Goal: Information Seeking & Learning: Learn about a topic

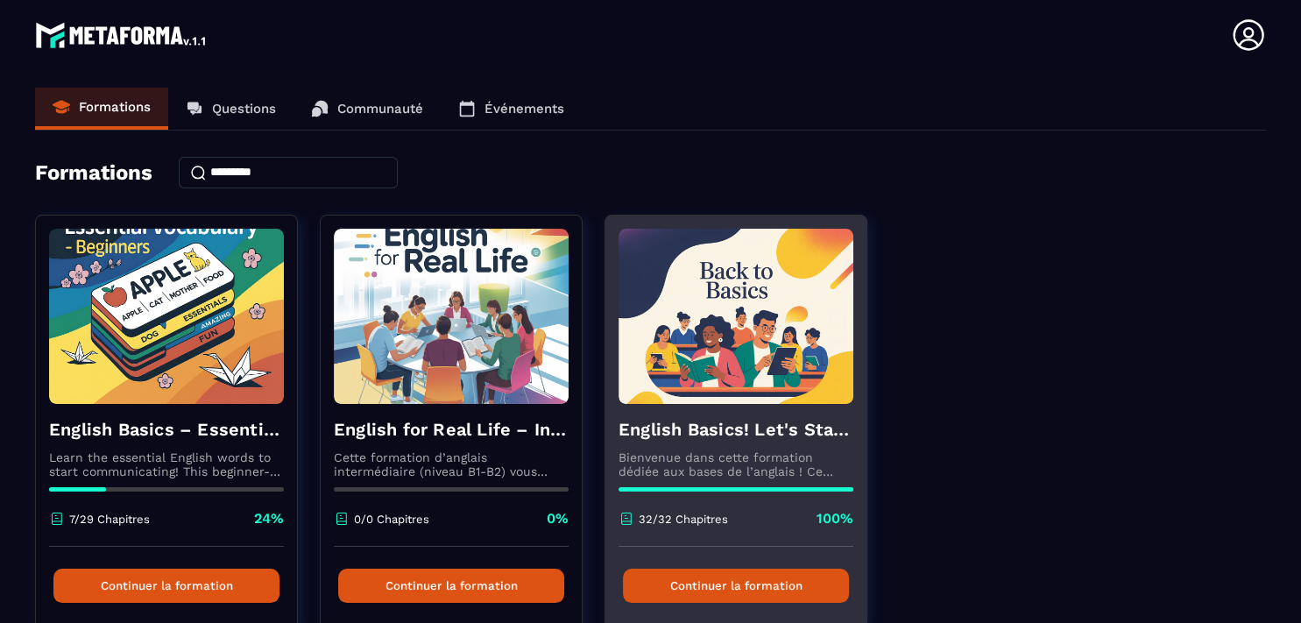
click at [758, 587] on button "Continuer la formation" at bounding box center [736, 585] width 226 height 34
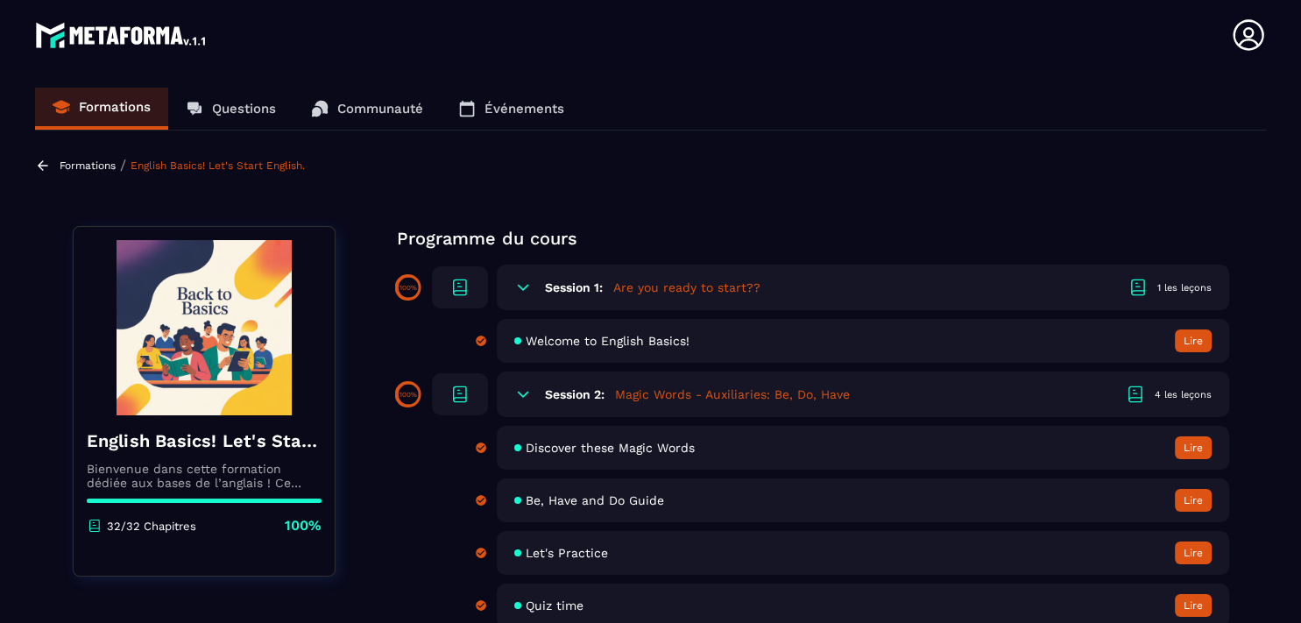
click at [629, 289] on h5 "Are you ready to start??" at bounding box center [686, 288] width 147 height 18
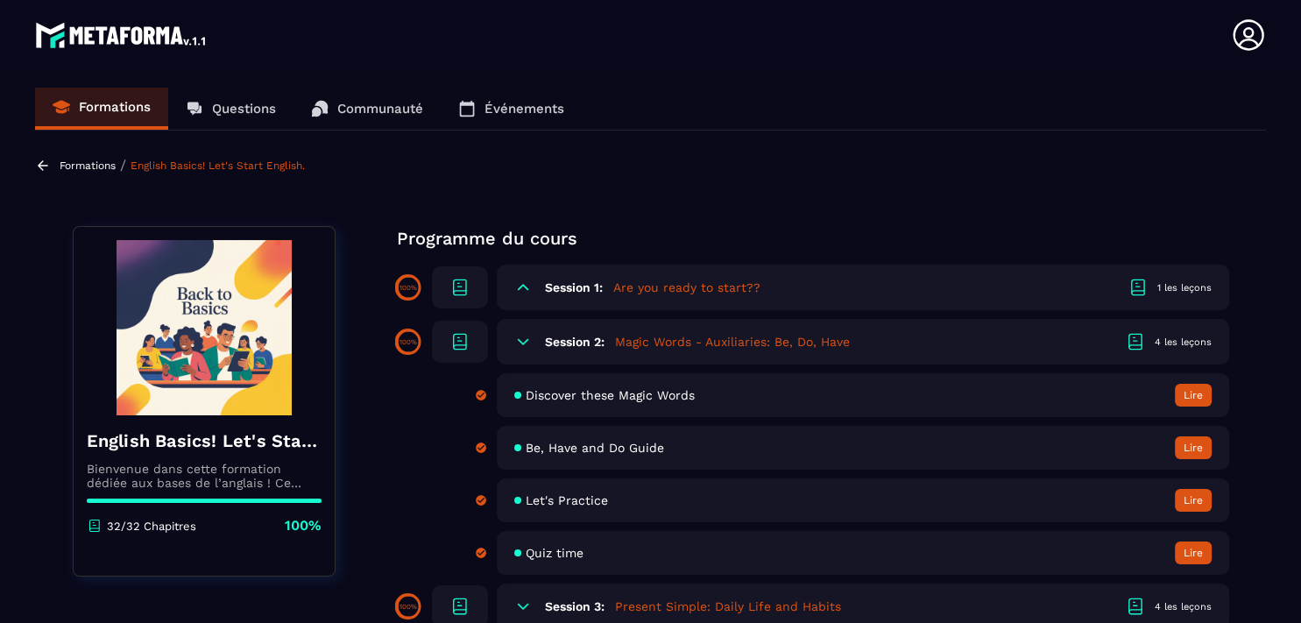
click at [603, 341] on div "Session 2: Magic Words - Auxiliaries: Be, Do, Have 4 les leçons" at bounding box center [863, 342] width 732 height 46
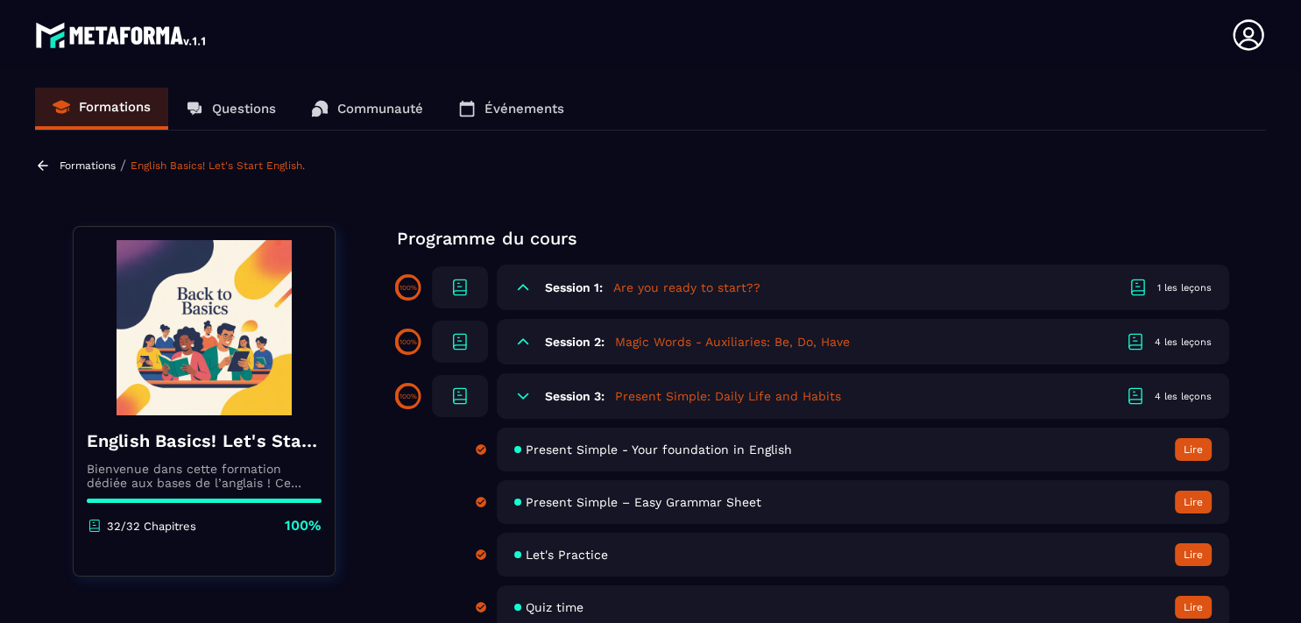
click at [603, 341] on div "Session 2: Magic Words - Auxiliaries: Be, Do, Have 4 les leçons" at bounding box center [863, 342] width 732 height 46
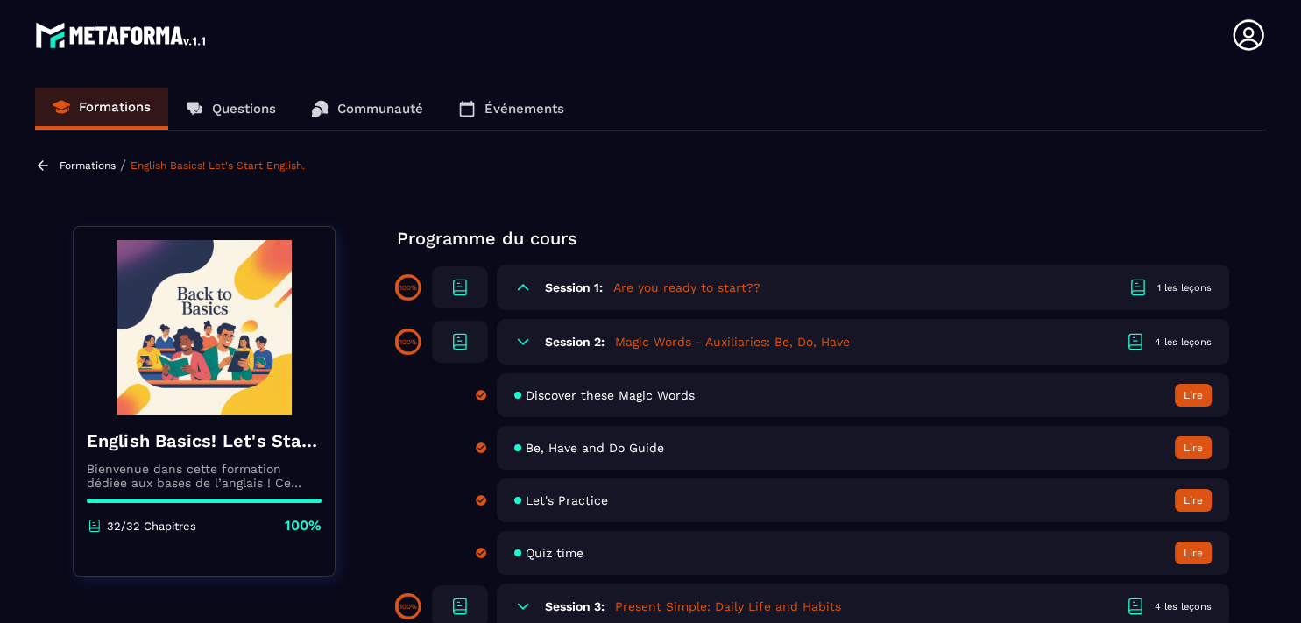
click at [604, 394] on span "Discover these Magic Words" at bounding box center [609, 395] width 169 height 14
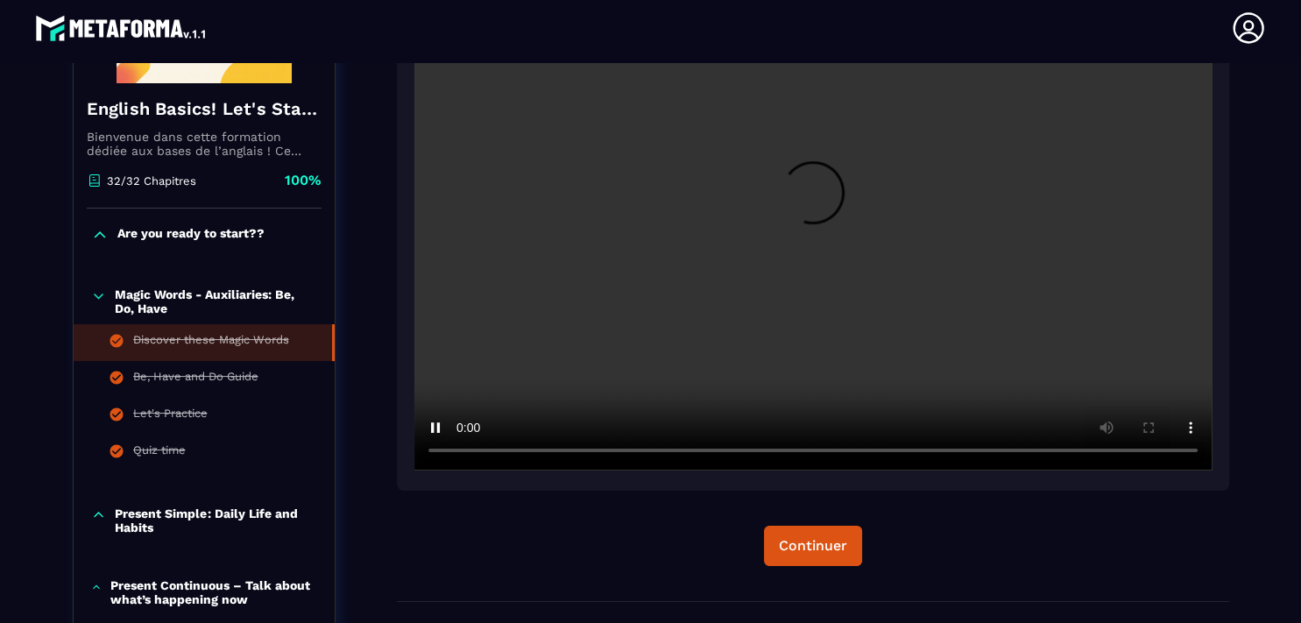
scroll to position [358, 0]
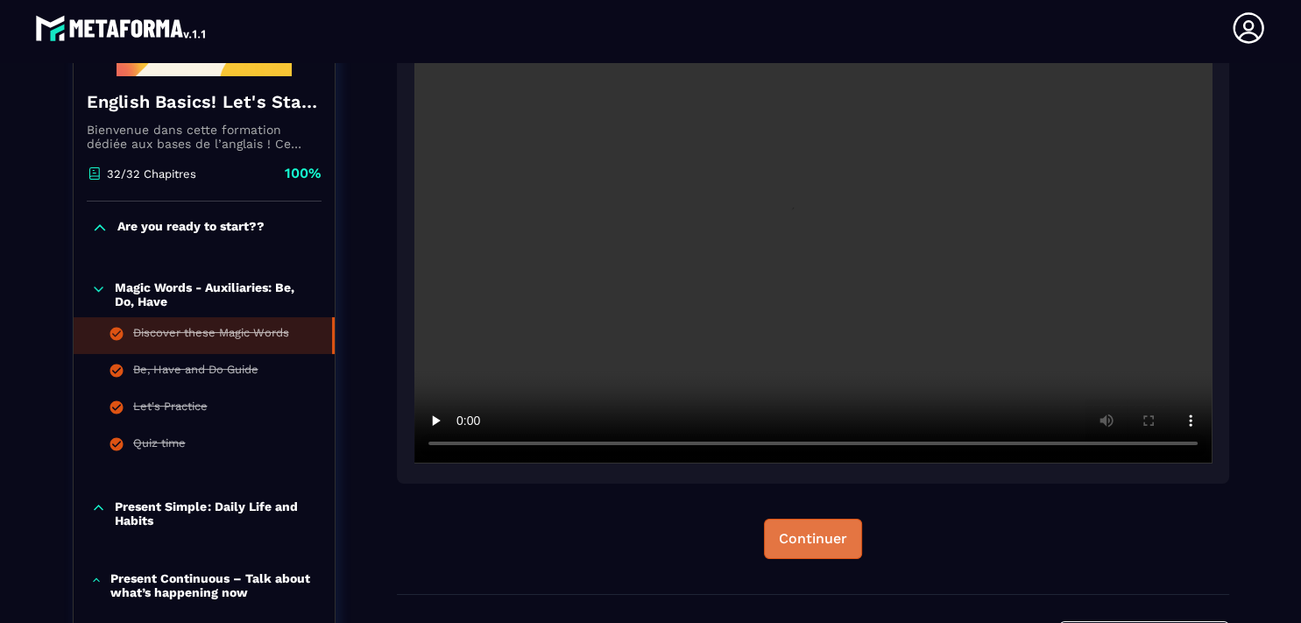
click at [815, 536] on div "Continuer" at bounding box center [813, 539] width 68 height 18
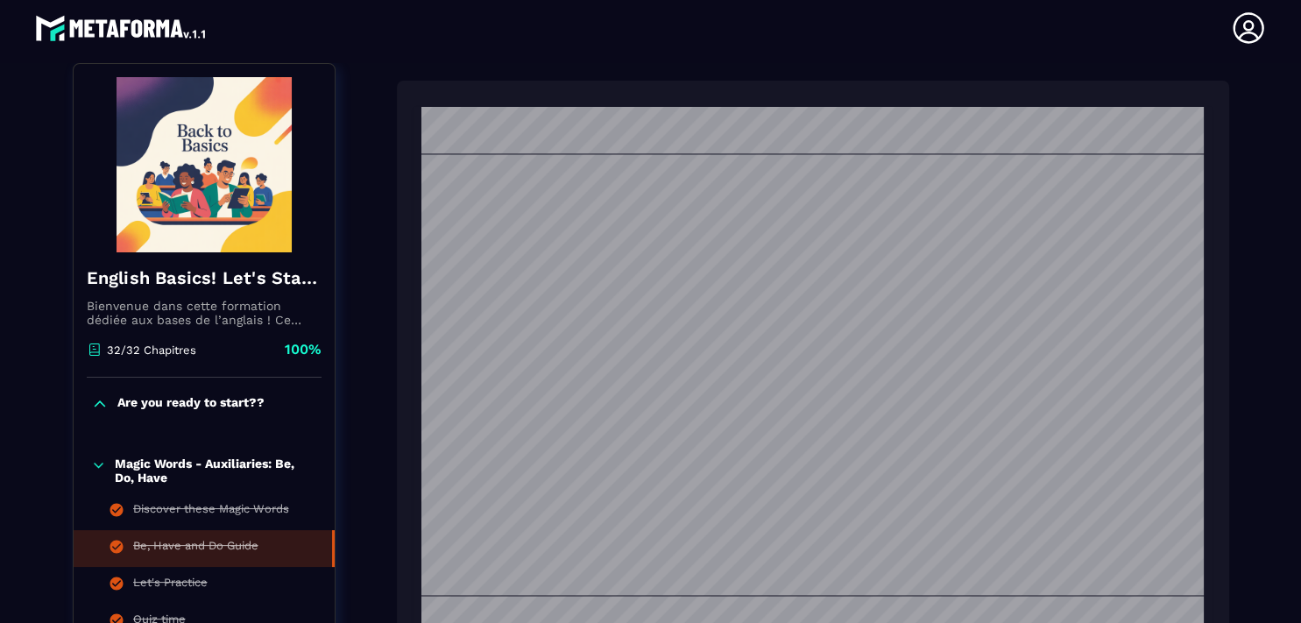
scroll to position [2801, 0]
